Goal: Navigation & Orientation: Find specific page/section

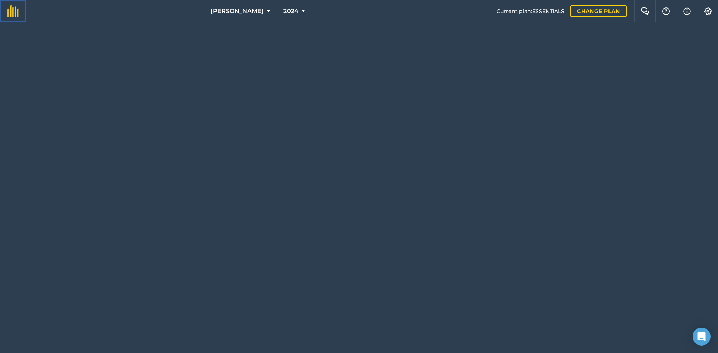
click at [13, 14] on img at bounding box center [12, 11] width 11 height 12
